Goal: Task Accomplishment & Management: Complete application form

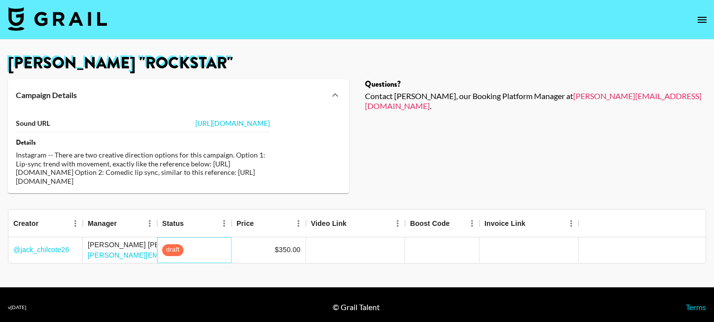
click at [180, 255] on span "draft" at bounding box center [172, 249] width 21 height 9
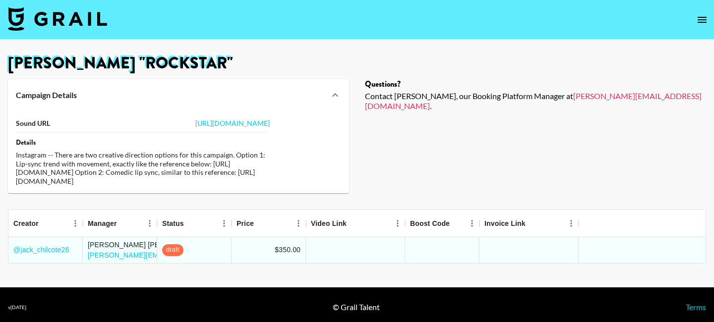
click at [704, 15] on icon "open drawer" at bounding box center [702, 20] width 12 height 12
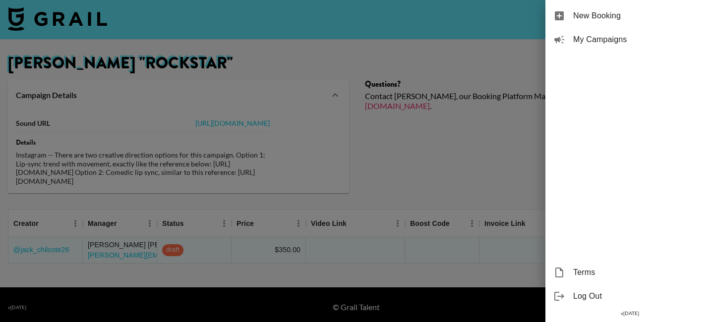
click at [638, 13] on span "New Booking" at bounding box center [639, 16] width 133 height 12
select select "Song"
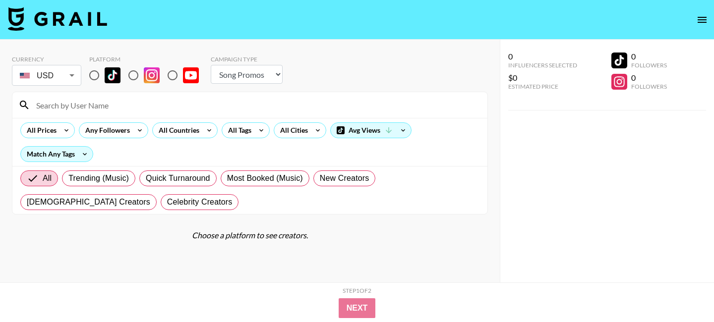
click at [133, 65] on input "radio" at bounding box center [133, 75] width 21 height 21
radio input "true"
click at [176, 123] on div "All Countries" at bounding box center [177, 130] width 49 height 15
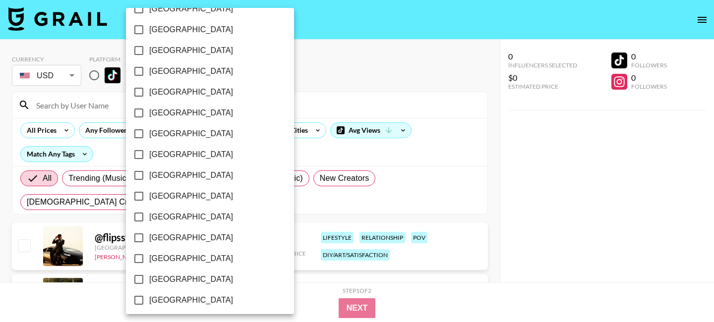
scroll to position [834, 0]
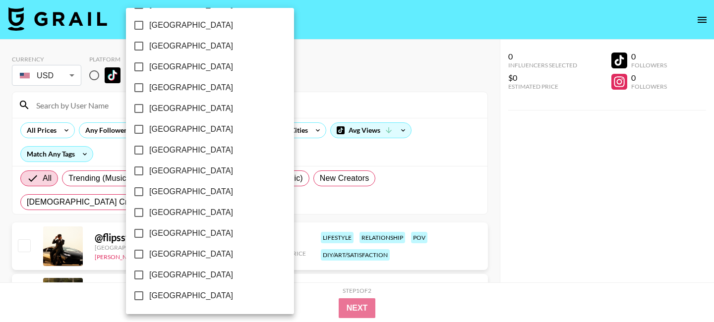
click at [170, 131] on span "Sweden" at bounding box center [191, 129] width 84 height 12
click at [149, 131] on input "Sweden" at bounding box center [138, 129] width 21 height 21
checkbox input "true"
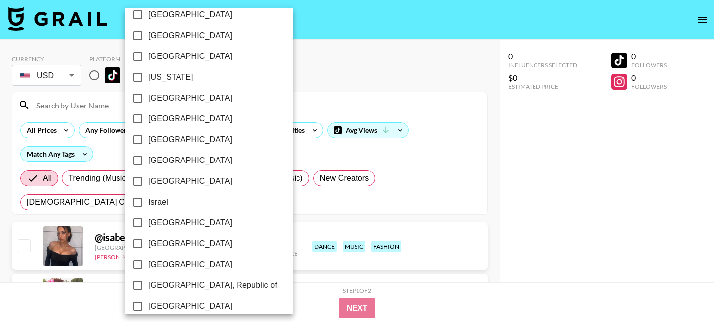
scroll to position [292, 0]
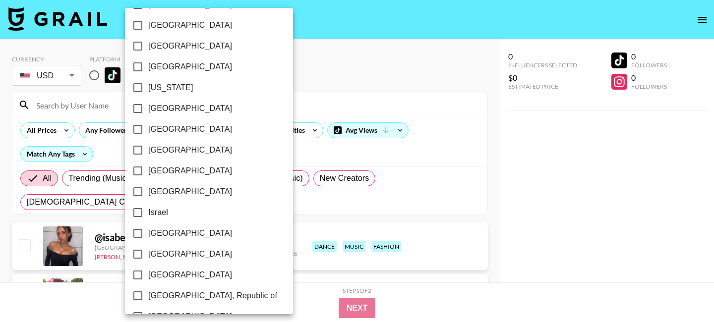
click at [175, 107] on span "[GEOGRAPHIC_DATA]" at bounding box center [190, 109] width 84 height 12
click at [148, 107] on input "[GEOGRAPHIC_DATA]" at bounding box center [137, 108] width 21 height 21
checkbox input "true"
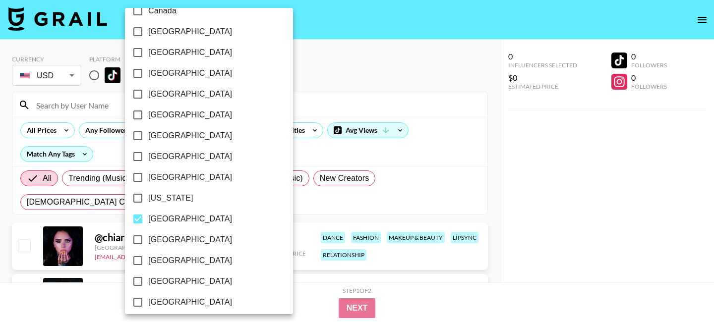
scroll to position [0, 0]
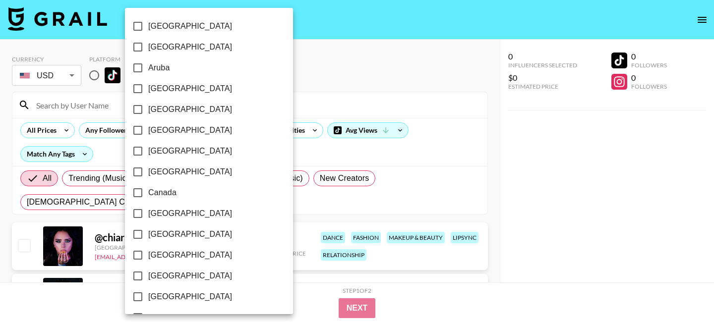
click at [162, 91] on span "[GEOGRAPHIC_DATA]" at bounding box center [190, 89] width 84 height 12
click at [148, 91] on input "[GEOGRAPHIC_DATA]" at bounding box center [137, 88] width 21 height 21
checkbox input "true"
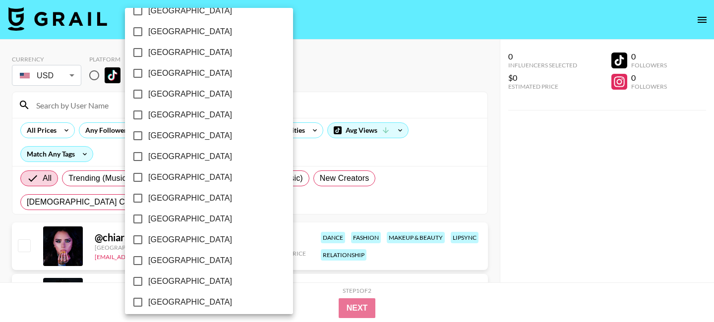
scroll to position [637, 0]
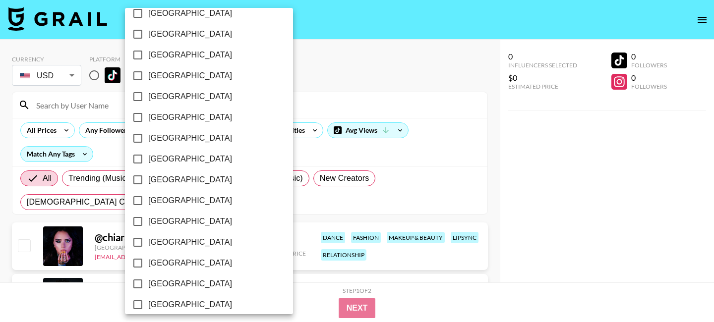
click at [162, 53] on span "New Zealand" at bounding box center [190, 55] width 84 height 12
click at [148, 53] on input "New Zealand" at bounding box center [137, 55] width 21 height 21
checkbox input "true"
click at [393, 99] on div at bounding box center [357, 161] width 714 height 322
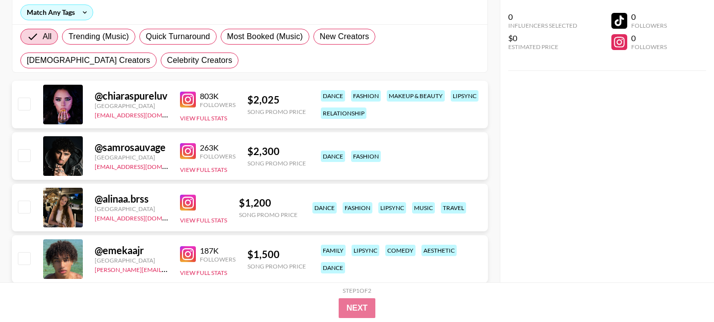
scroll to position [173, 0]
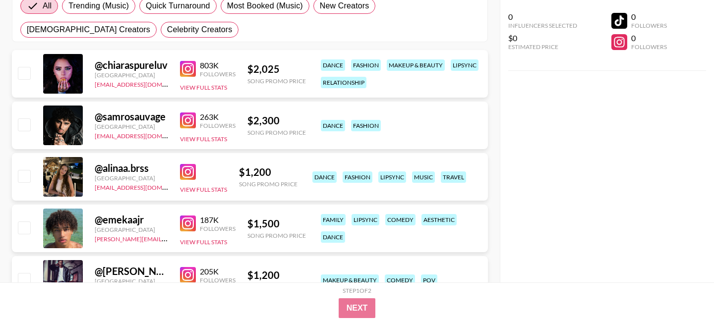
click at [186, 169] on img at bounding box center [188, 172] width 16 height 16
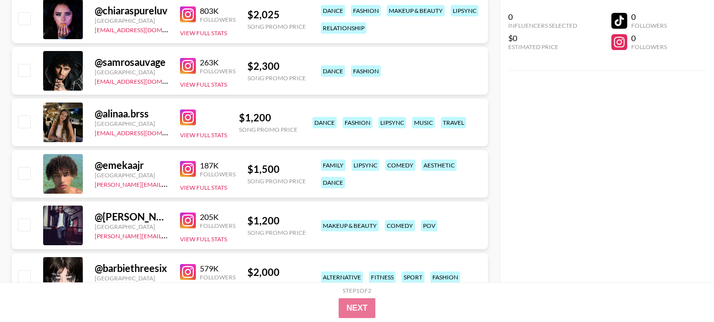
scroll to position [230, 0]
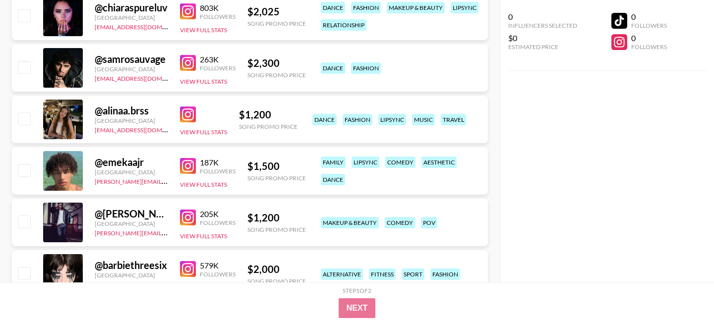
click at [190, 168] on img at bounding box center [188, 166] width 16 height 16
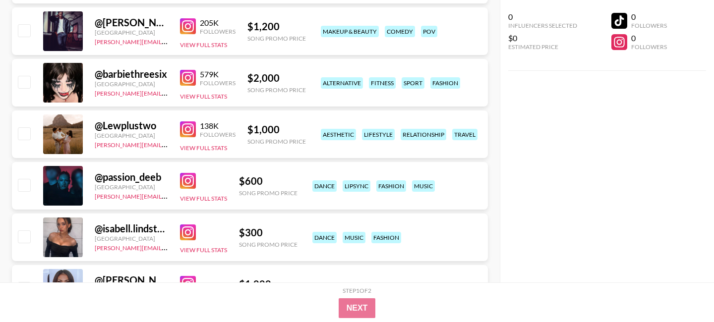
scroll to position [481, 0]
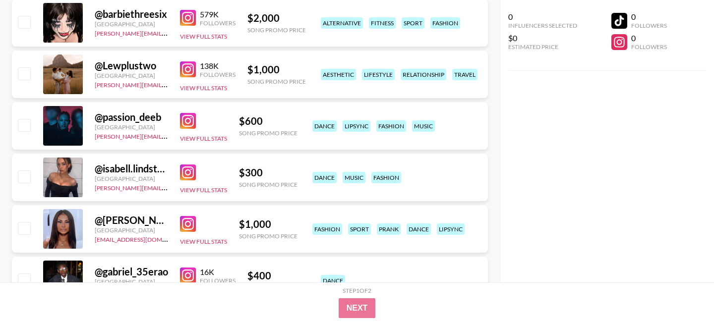
click at [188, 169] on img at bounding box center [188, 173] width 16 height 16
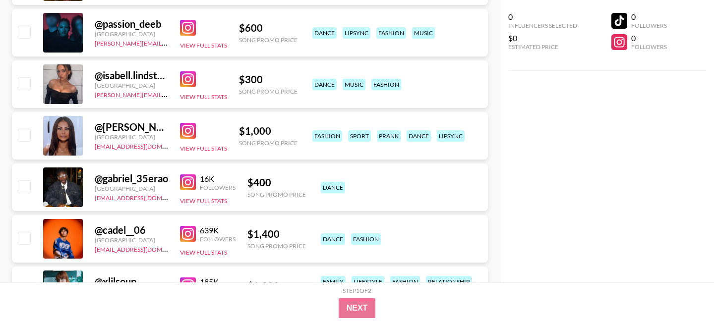
click at [187, 130] on img at bounding box center [188, 131] width 16 height 16
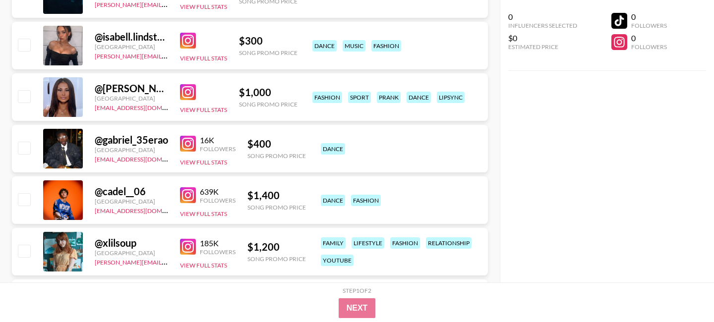
scroll to position [719, 0]
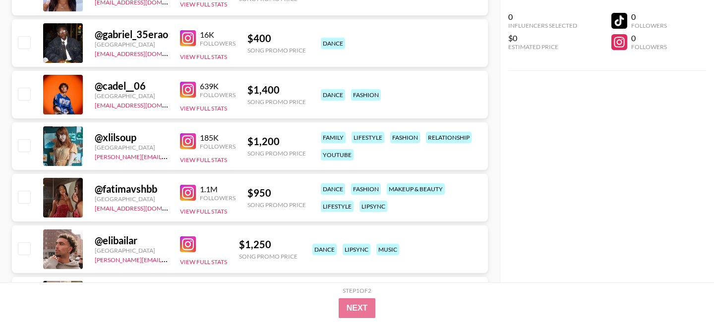
click at [192, 89] on img at bounding box center [188, 90] width 16 height 16
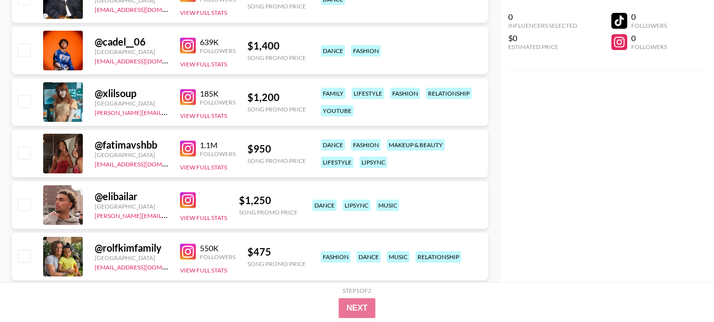
scroll to position [778, 0]
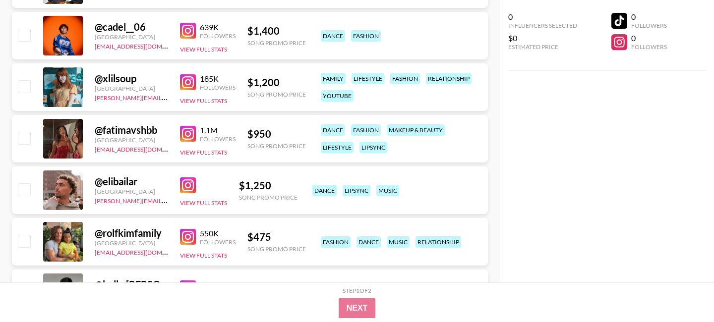
click at [188, 129] on img at bounding box center [188, 134] width 16 height 16
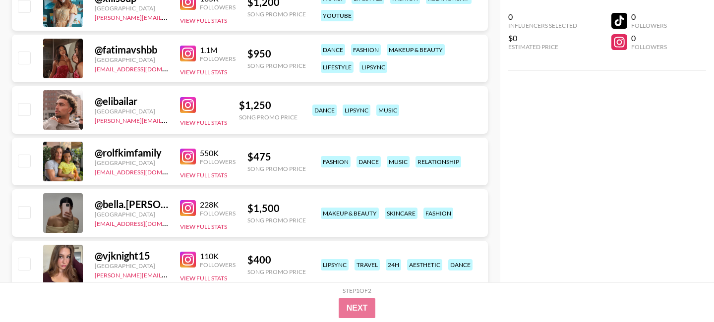
click at [188, 101] on img at bounding box center [188, 105] width 16 height 16
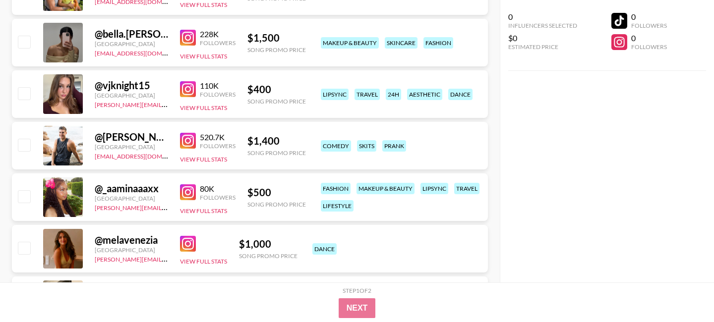
click at [182, 90] on img at bounding box center [188, 89] width 16 height 16
click at [188, 191] on img at bounding box center [188, 192] width 16 height 16
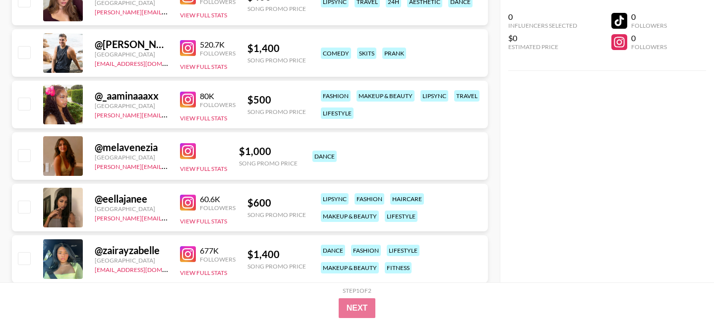
scroll to position [1185, 0]
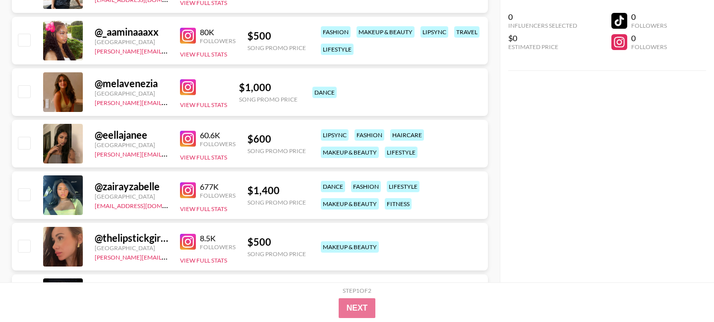
click at [191, 90] on img at bounding box center [188, 87] width 16 height 16
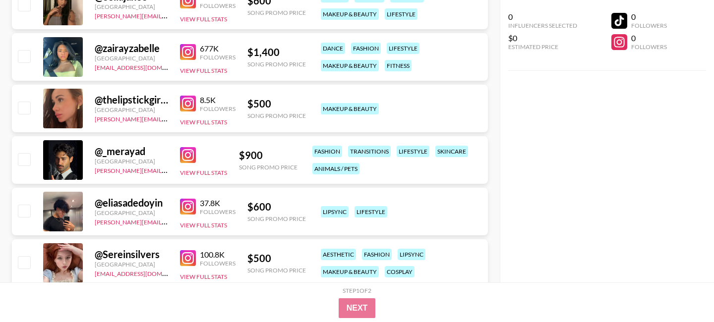
scroll to position [1322, 0]
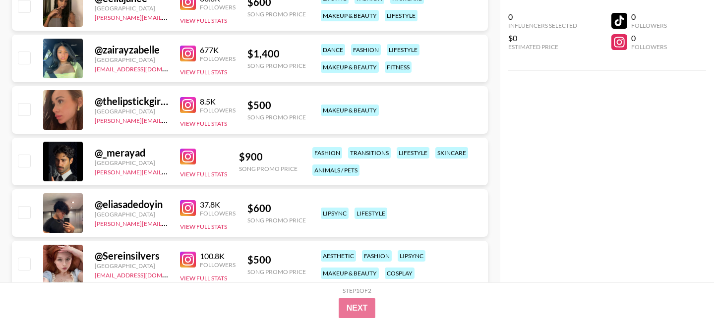
click at [184, 50] on img at bounding box center [188, 54] width 16 height 16
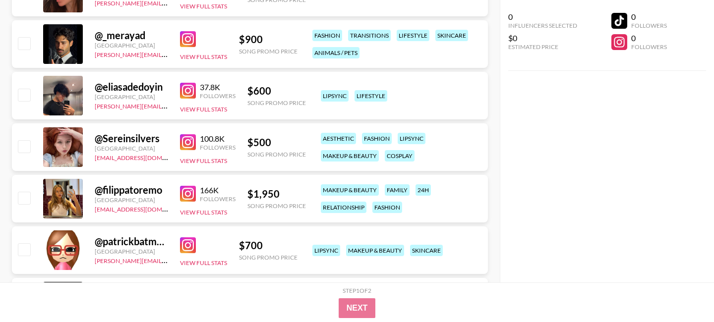
scroll to position [1440, 0]
click at [192, 141] on img at bounding box center [188, 142] width 16 height 16
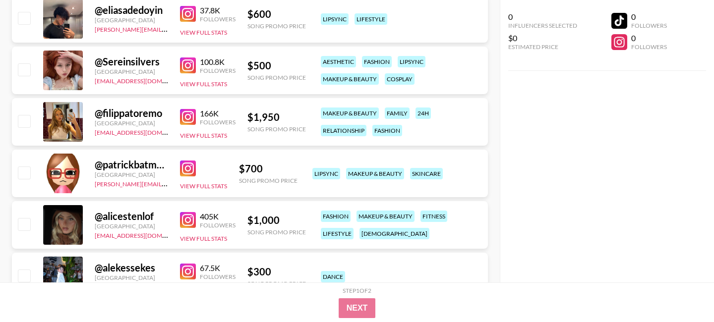
click at [184, 110] on img at bounding box center [188, 117] width 16 height 16
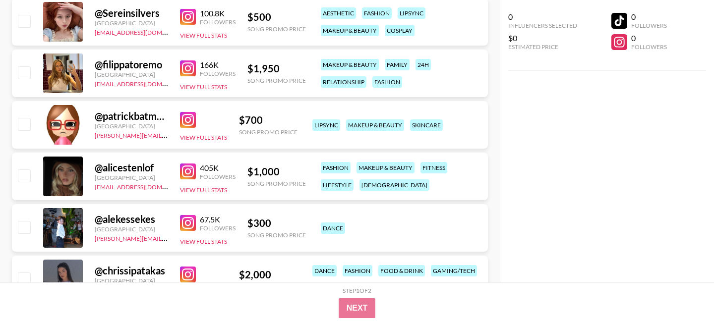
scroll to position [1648, 0]
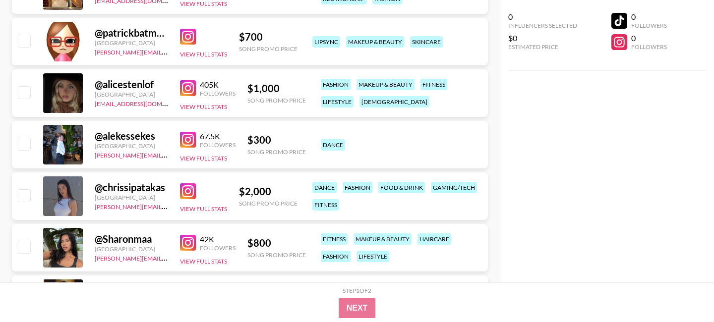
click at [189, 82] on img at bounding box center [188, 88] width 16 height 16
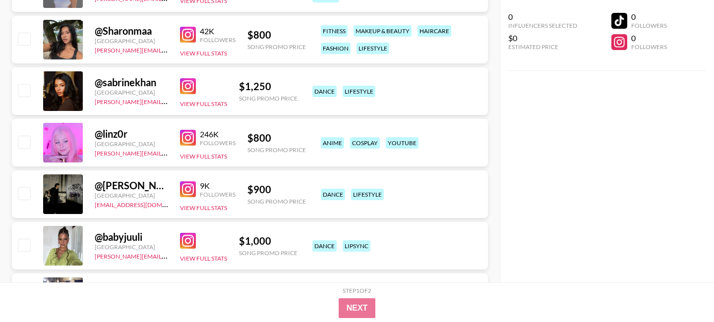
scroll to position [1869, 0]
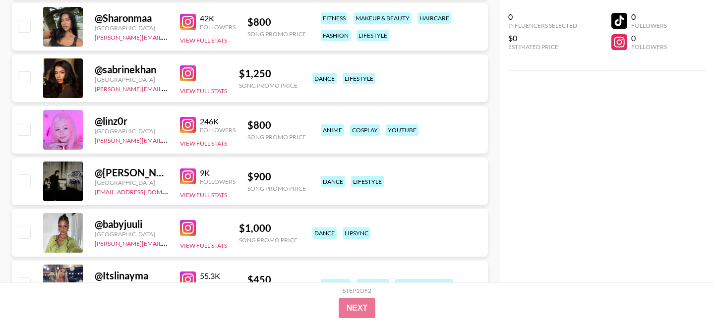
click at [186, 69] on img at bounding box center [188, 73] width 16 height 16
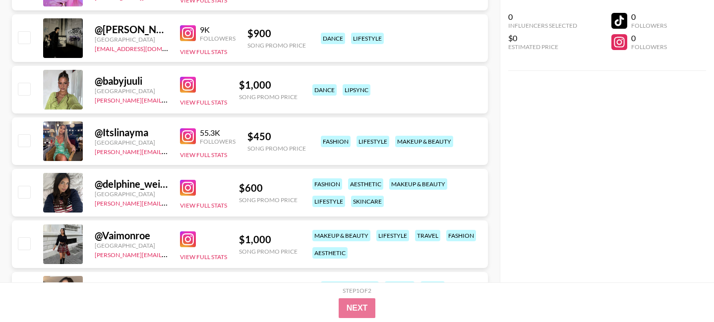
click at [188, 84] on img at bounding box center [188, 85] width 16 height 16
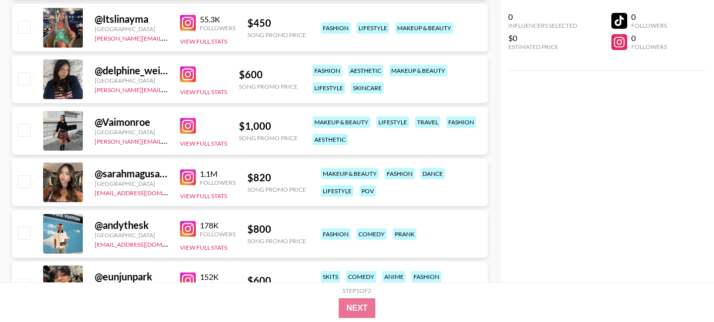
scroll to position [2133, 0]
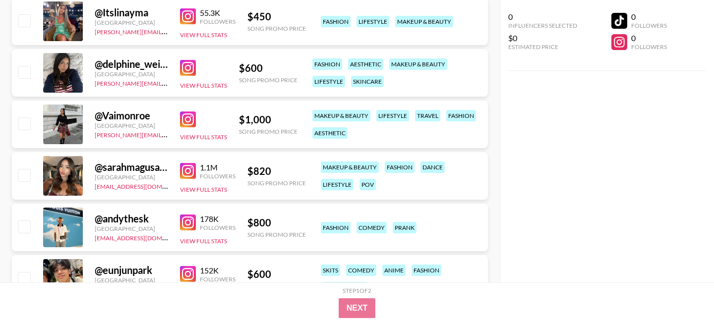
click at [188, 66] on img at bounding box center [188, 68] width 16 height 16
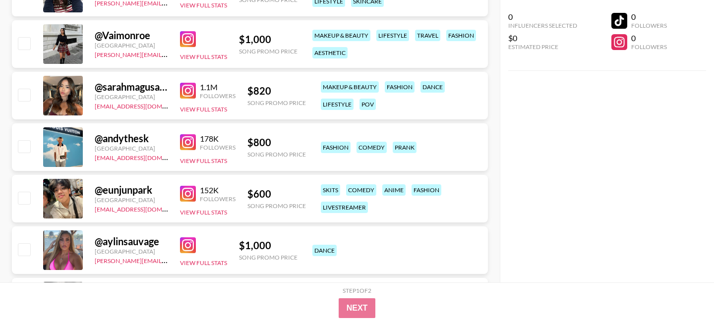
click at [189, 88] on img at bounding box center [188, 91] width 16 height 16
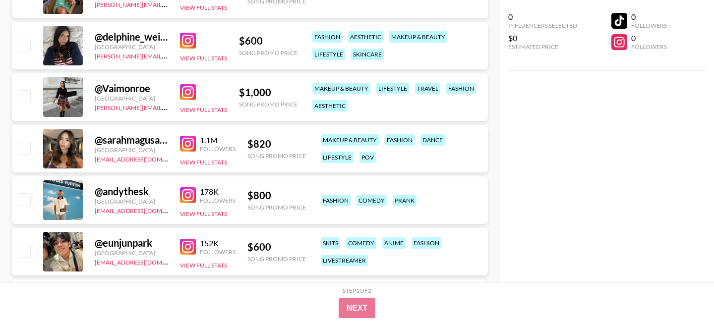
scroll to position [2194, 0]
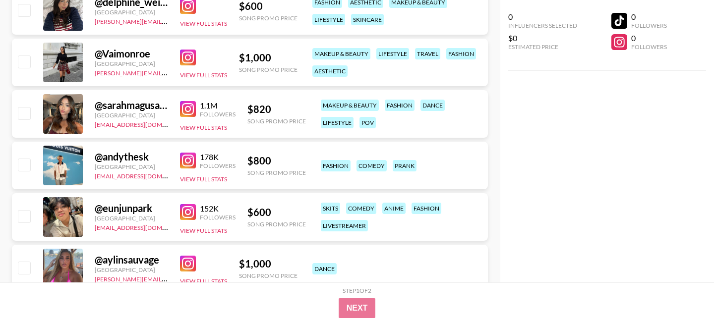
click at [188, 54] on img at bounding box center [188, 58] width 16 height 16
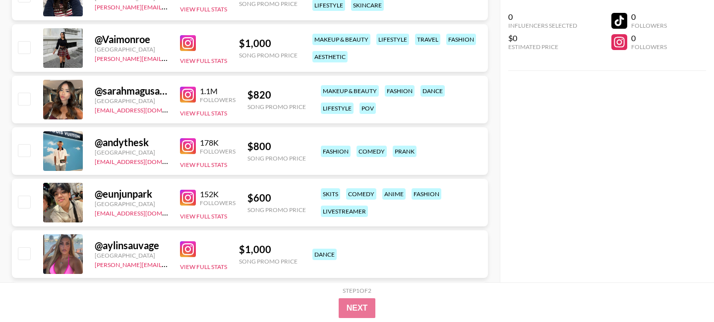
scroll to position [2259, 0]
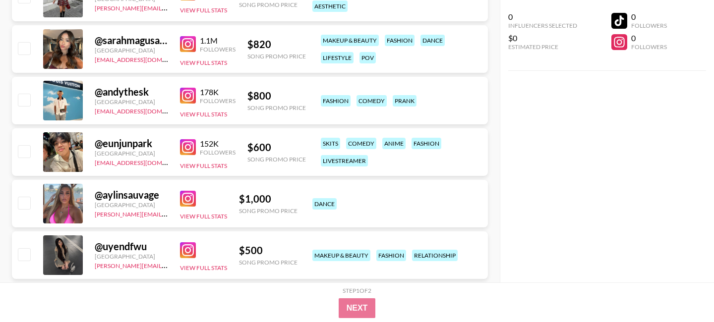
click at [187, 89] on img at bounding box center [188, 96] width 16 height 16
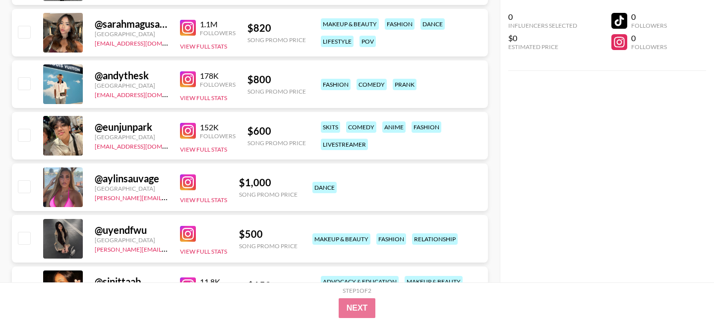
scroll to position [2312, 0]
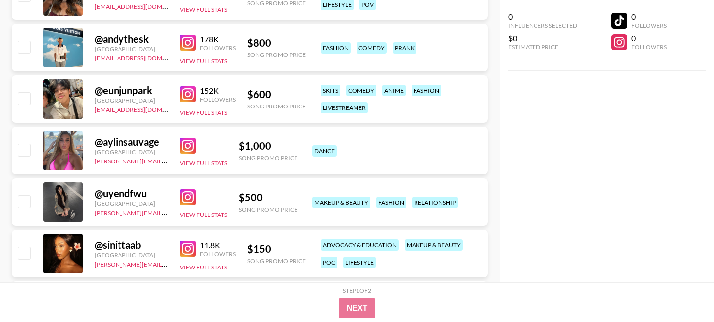
click at [190, 96] on img at bounding box center [188, 94] width 16 height 16
click at [183, 143] on img at bounding box center [188, 146] width 16 height 16
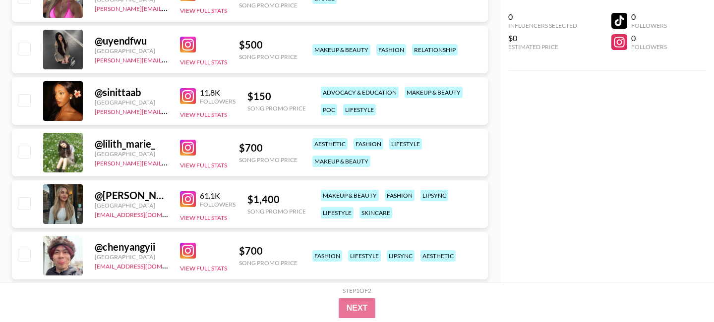
click at [190, 91] on img at bounding box center [188, 96] width 16 height 16
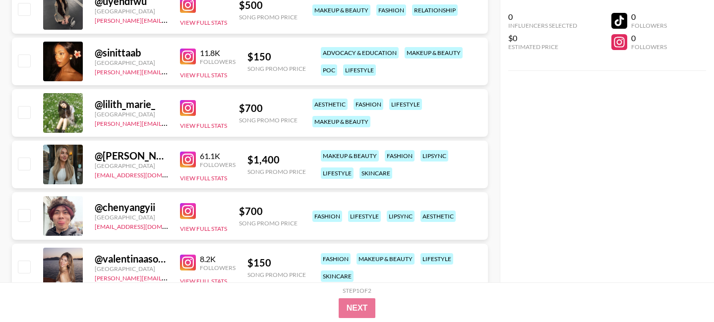
click at [194, 98] on div "View Full Stats" at bounding box center [203, 113] width 47 height 34
click at [189, 101] on img at bounding box center [188, 108] width 16 height 16
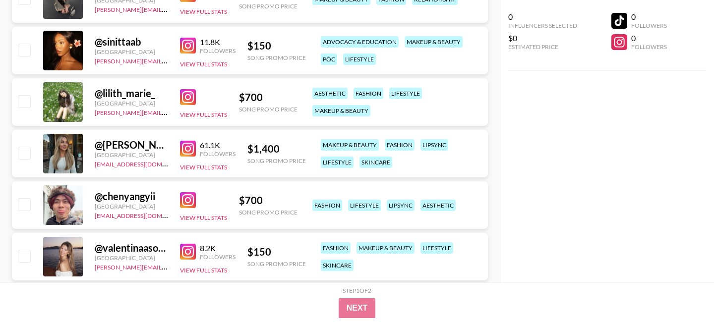
click at [187, 100] on img at bounding box center [188, 97] width 16 height 16
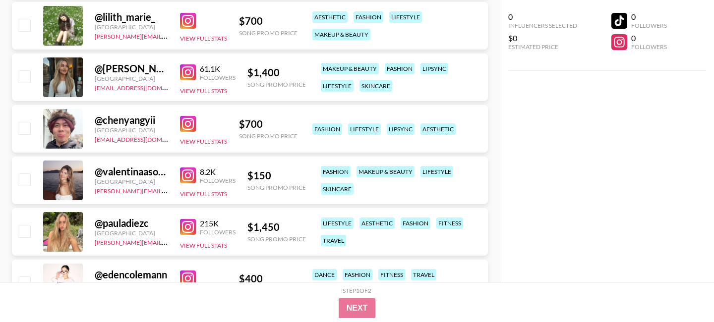
click at [188, 71] on img at bounding box center [188, 72] width 16 height 16
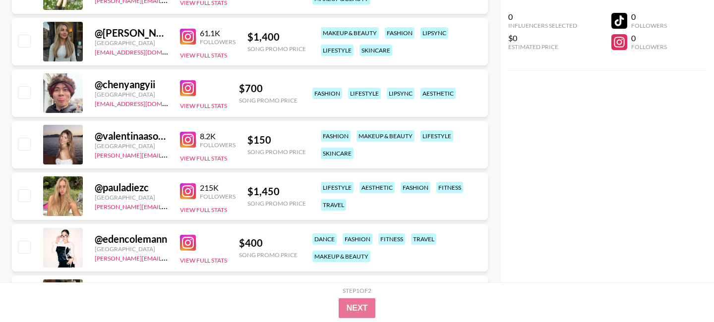
scroll to position [2670, 0]
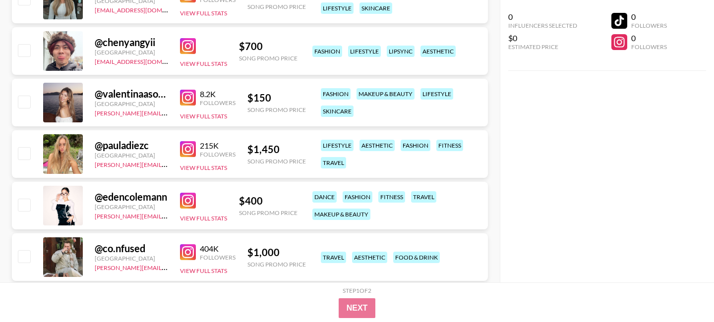
click at [192, 101] on img at bounding box center [188, 98] width 16 height 16
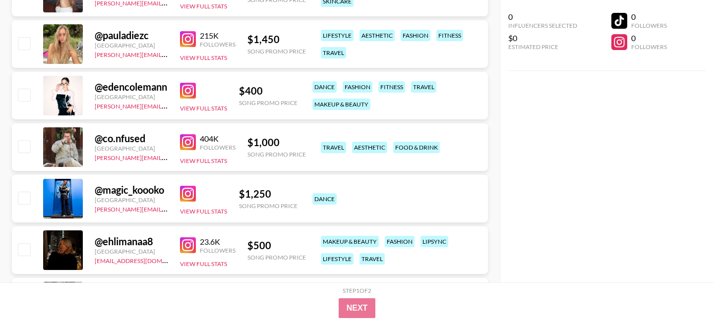
scroll to position [2813, 0]
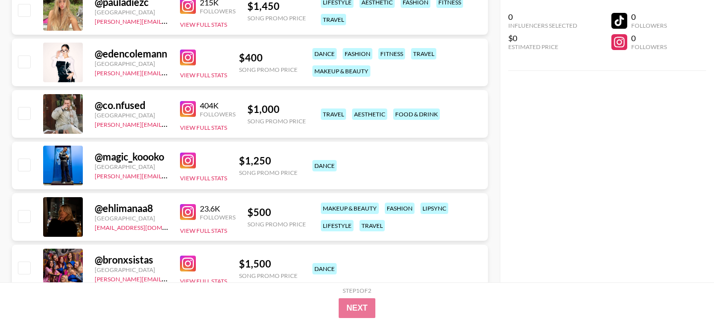
click at [192, 56] on img at bounding box center [188, 58] width 16 height 16
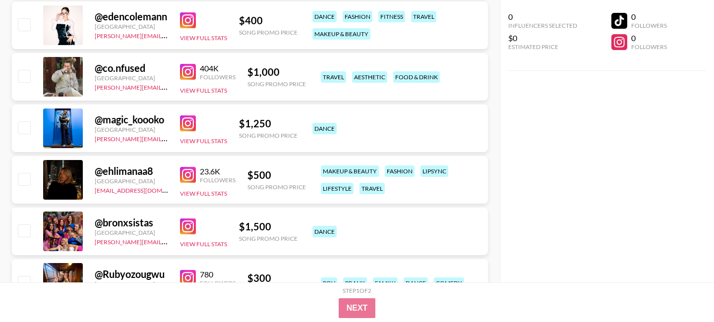
scroll to position [2944, 0]
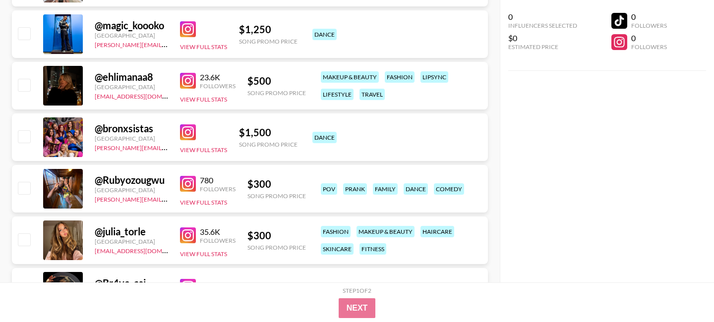
click at [186, 78] on img at bounding box center [188, 81] width 16 height 16
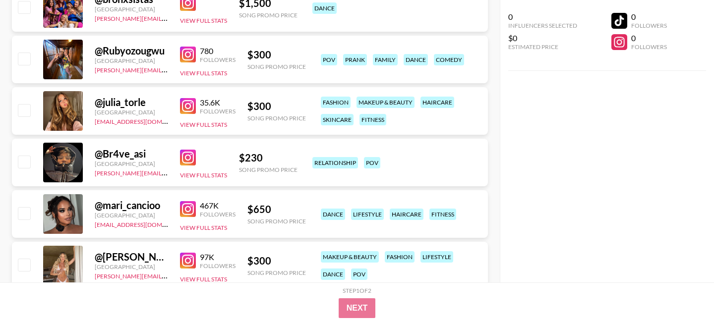
click at [190, 54] on img at bounding box center [188, 55] width 16 height 16
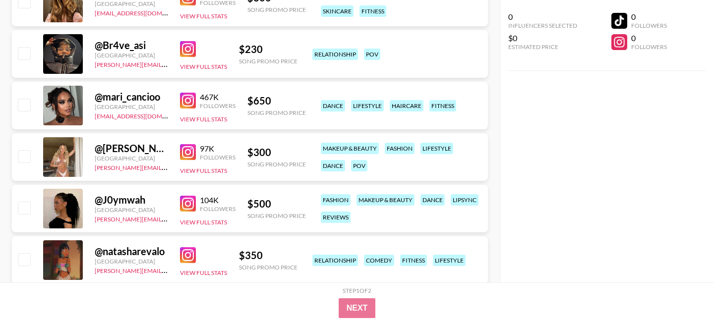
scroll to position [3191, 0]
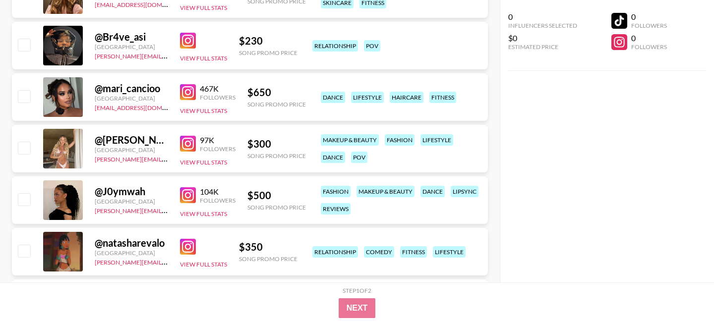
click at [189, 91] on img at bounding box center [188, 92] width 16 height 16
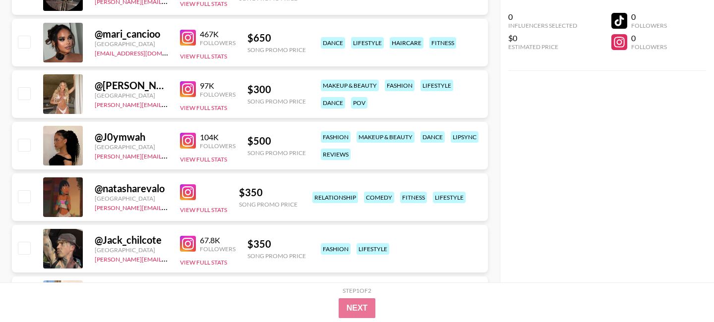
scroll to position [3272, 0]
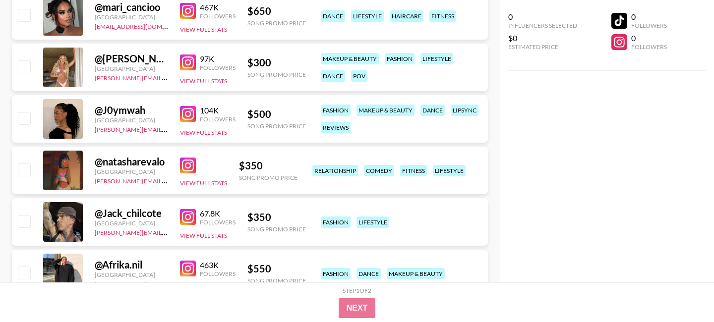
click at [191, 58] on img at bounding box center [188, 63] width 16 height 16
click at [188, 112] on img at bounding box center [188, 114] width 16 height 16
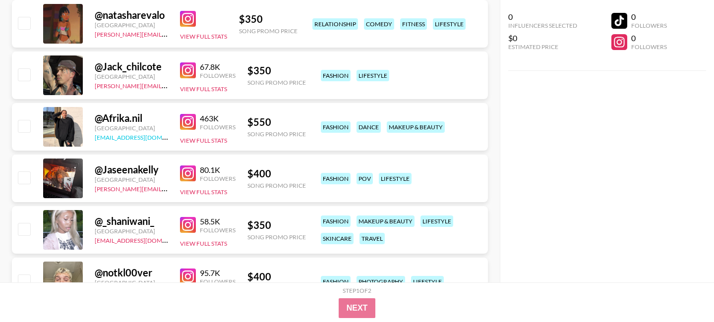
scroll to position [3438, 0]
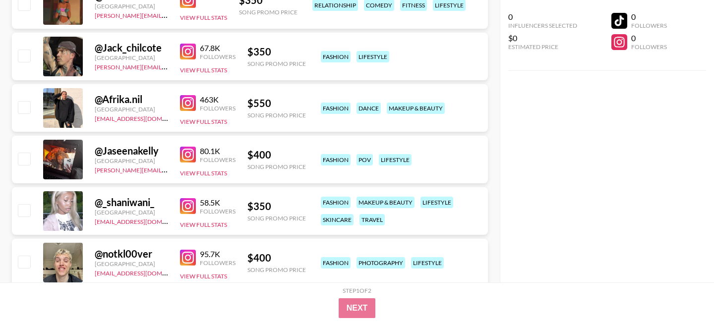
click at [185, 104] on img at bounding box center [188, 103] width 16 height 16
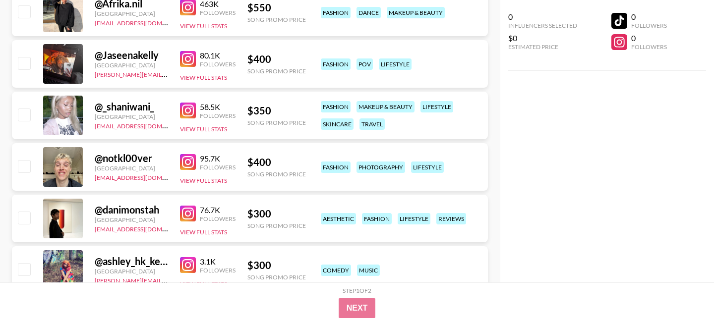
scroll to position [3572, 0]
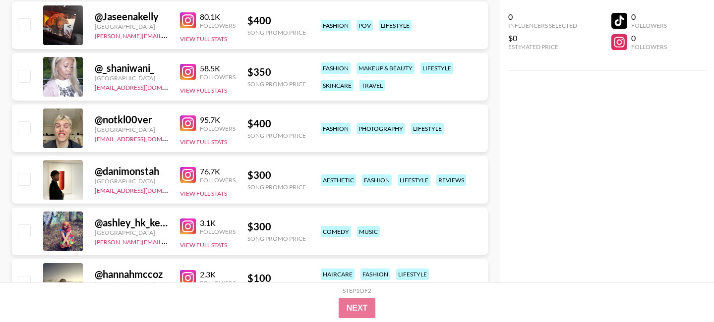
click at [188, 124] on img at bounding box center [188, 123] width 16 height 16
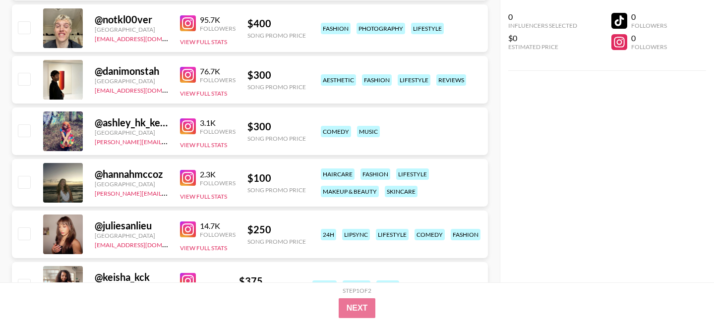
click at [188, 72] on img at bounding box center [188, 75] width 16 height 16
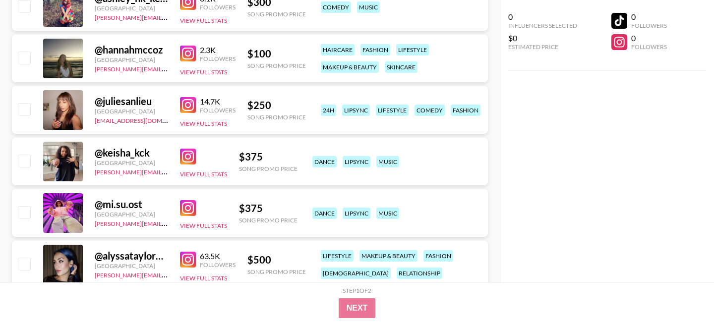
scroll to position [3860, 0]
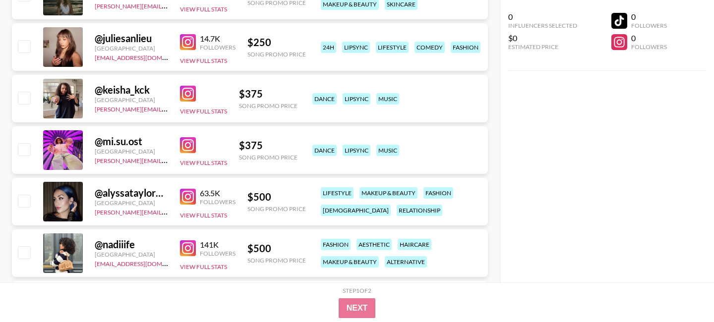
click at [183, 92] on img at bounding box center [188, 94] width 16 height 16
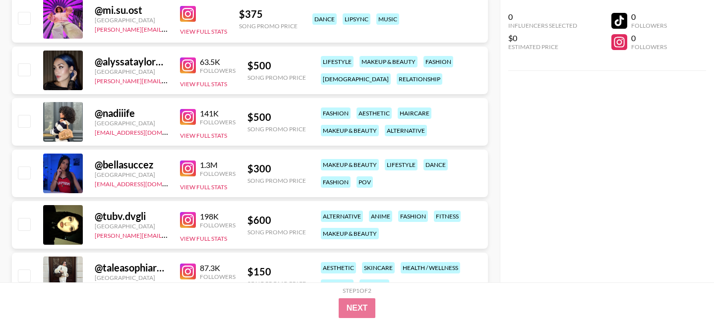
click at [188, 111] on img at bounding box center [188, 117] width 16 height 16
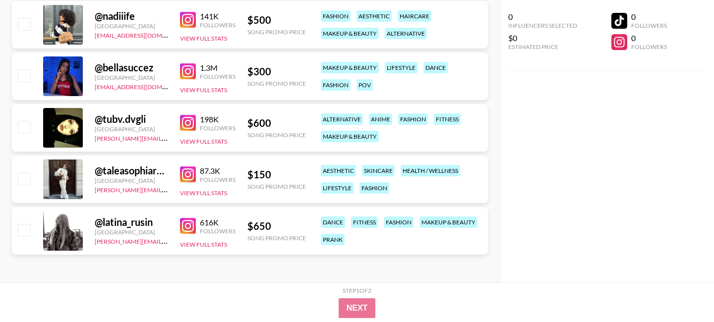
click at [192, 174] on img at bounding box center [188, 175] width 16 height 16
click at [192, 223] on img at bounding box center [188, 226] width 16 height 16
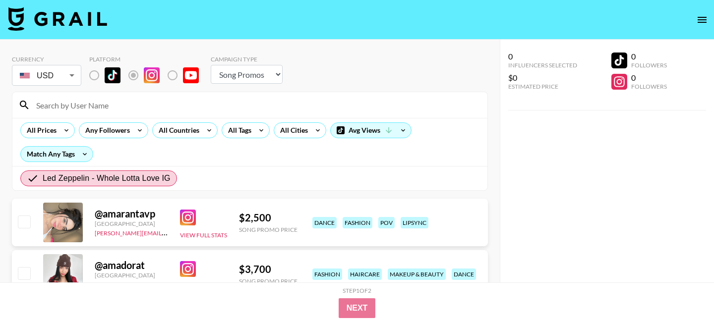
select select "Song"
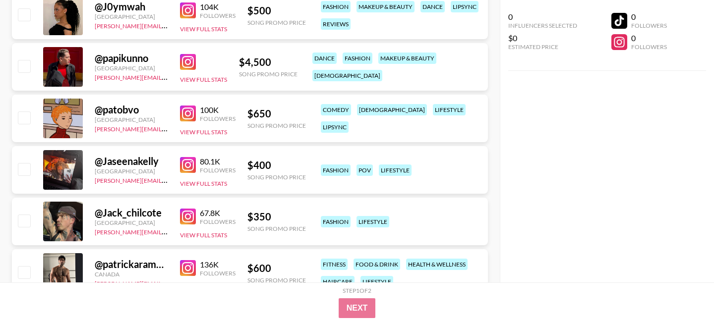
scroll to position [671, 0]
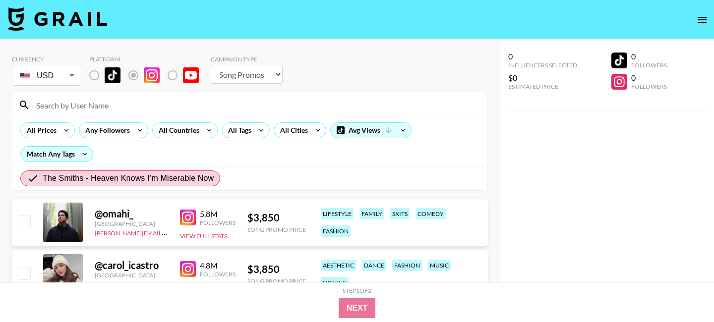
select select "Song"
